Goal: Task Accomplishment & Management: Manage account settings

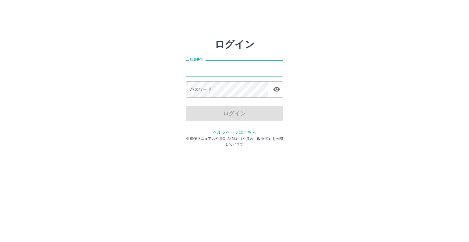
click at [221, 80] on div "社員番号 社員番号 パスワード パスワード" at bounding box center [235, 77] width 98 height 55
click at [225, 72] on input "社員番号" at bounding box center [235, 68] width 98 height 16
type input "*******"
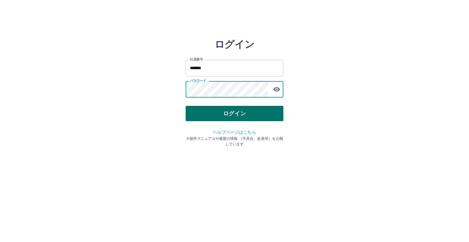
click at [195, 108] on button "ログイン" at bounding box center [235, 113] width 98 height 15
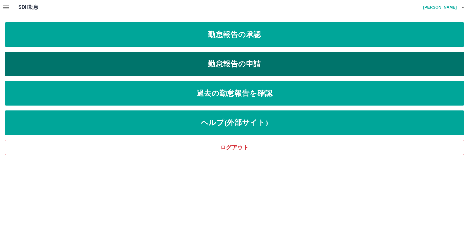
click at [56, 72] on link "勤怠報告の申請" at bounding box center [235, 64] width 460 height 24
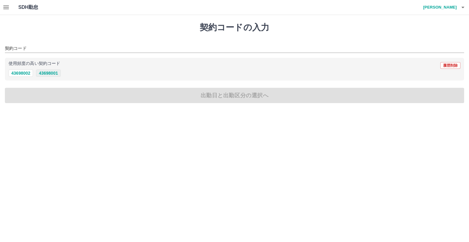
click at [44, 72] on button "43698001" at bounding box center [48, 72] width 24 height 7
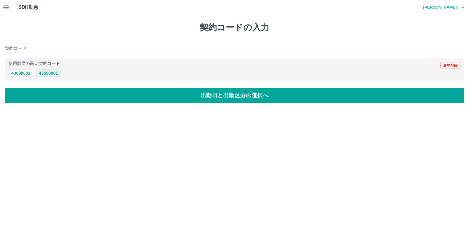
type input "********"
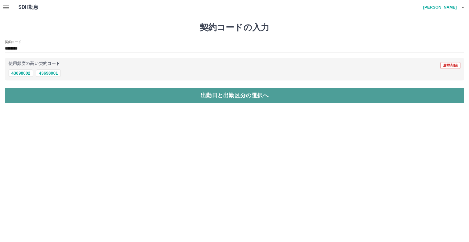
click at [35, 102] on button "出勤日と出勤区分の選択へ" at bounding box center [235, 95] width 460 height 15
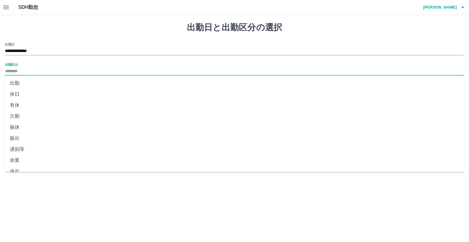
click at [40, 75] on input "出勤区分" at bounding box center [235, 72] width 460 height 8
click at [36, 86] on li "出勤" at bounding box center [235, 83] width 460 height 11
type input "**"
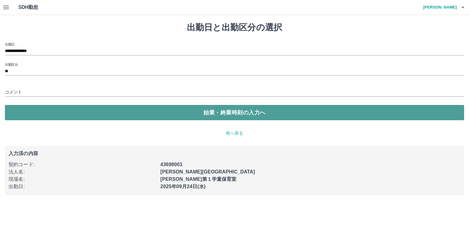
click at [37, 107] on button "始業・終業時刻の入力へ" at bounding box center [235, 112] width 460 height 15
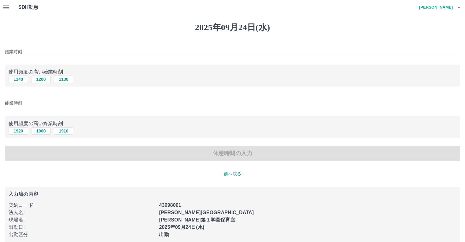
click at [53, 51] on input "始業時刻" at bounding box center [232, 51] width 455 height 9
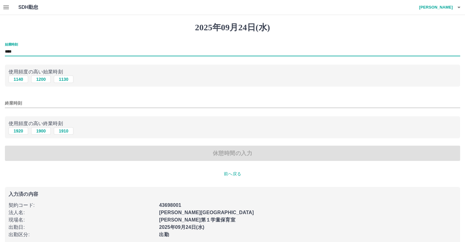
type input "****"
click at [53, 101] on input "終業時刻" at bounding box center [232, 103] width 455 height 9
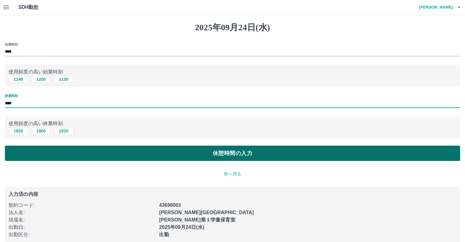
type input "****"
click at [69, 152] on button "休憩時間の入力" at bounding box center [232, 152] width 455 height 15
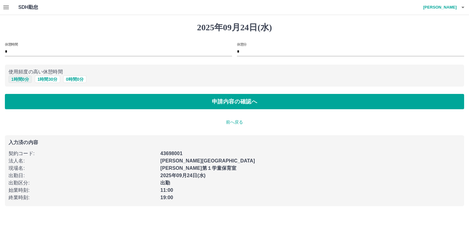
click at [25, 81] on button "1 時間 0 分" at bounding box center [20, 78] width 23 height 7
type input "*"
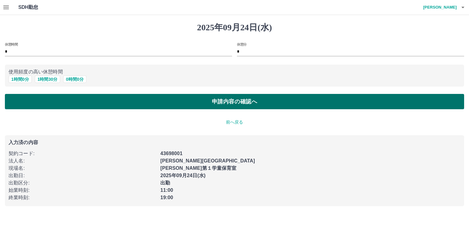
click at [24, 107] on button "申請内容の確認へ" at bounding box center [235, 101] width 460 height 15
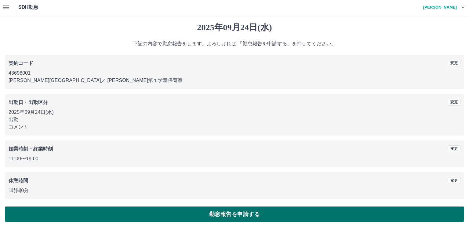
click at [151, 218] on button "勤怠報告を申請する" at bounding box center [235, 213] width 460 height 15
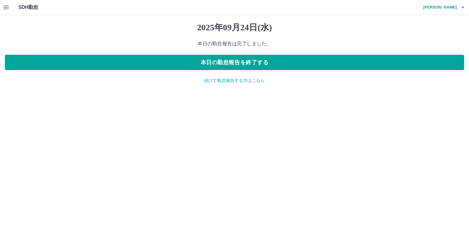
click at [248, 83] on p "続けて勤怠報告する方はこちら" at bounding box center [235, 80] width 460 height 6
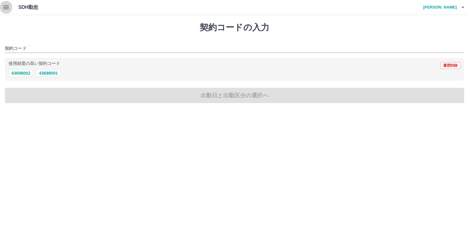
click at [6, 6] on icon "button" at bounding box center [5, 7] width 5 height 4
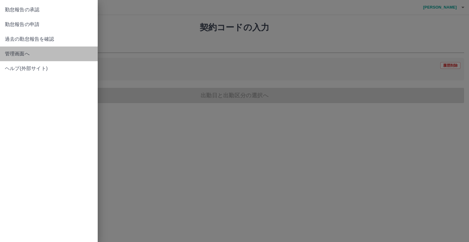
click at [14, 53] on span "管理画面へ" at bounding box center [49, 53] width 88 height 7
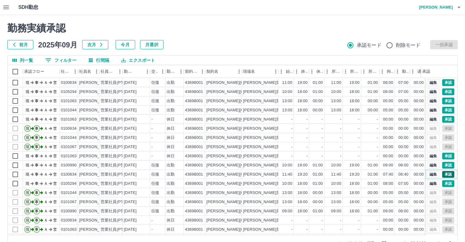
click at [442, 174] on button "承認" at bounding box center [448, 174] width 12 height 7
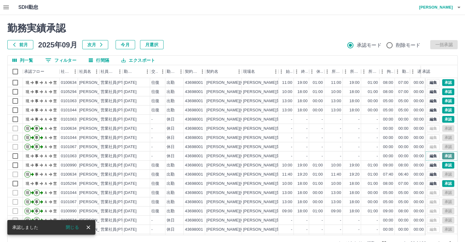
click at [445, 155] on button "承認" at bounding box center [448, 155] width 12 height 7
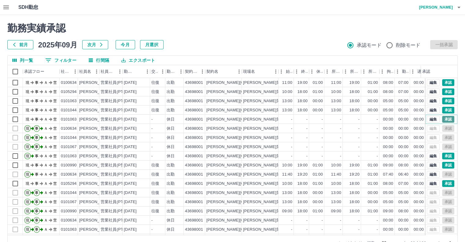
click at [442, 119] on button "承認" at bounding box center [448, 119] width 12 height 7
click at [442, 108] on button "承認" at bounding box center [448, 110] width 12 height 7
click at [443, 99] on button "承認" at bounding box center [448, 100] width 12 height 7
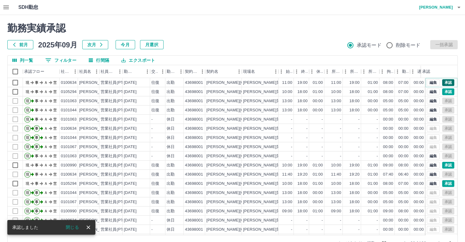
click at [442, 82] on button "承認" at bounding box center [448, 82] width 12 height 7
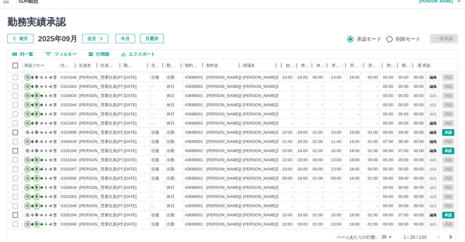
scroll to position [16, 0]
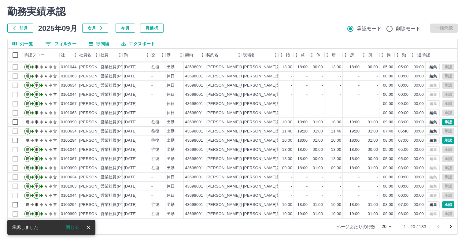
click at [389, 226] on body "SDH勤怠 [PERSON_NAME] 勤務実績承認 前月 [DATE] 次月 今月 月選択 承認モード 削除モード 一括承認 列一覧 0 フィルター 行間隔…" at bounding box center [232, 113] width 465 height 258
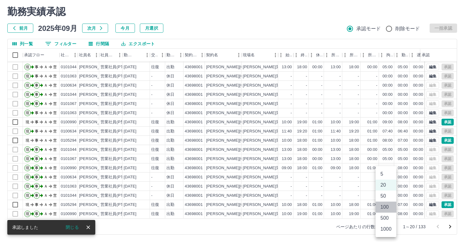
click at [390, 209] on li "100" at bounding box center [386, 206] width 21 height 11
type input "***"
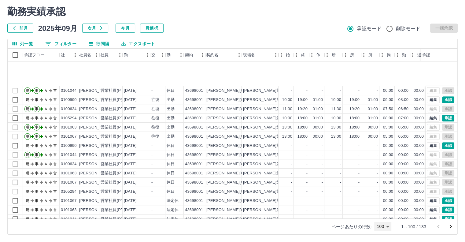
scroll to position [428, 0]
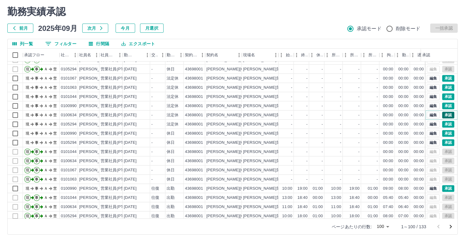
click at [444, 116] on button "承認" at bounding box center [448, 115] width 12 height 7
click at [445, 97] on button "承認" at bounding box center [448, 96] width 12 height 7
click at [446, 89] on button "承認" at bounding box center [448, 87] width 12 height 7
click at [442, 79] on button "承認" at bounding box center [448, 78] width 12 height 7
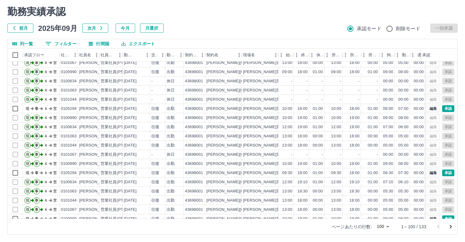
scroll to position [0, 0]
